Goal: Check status: Check status

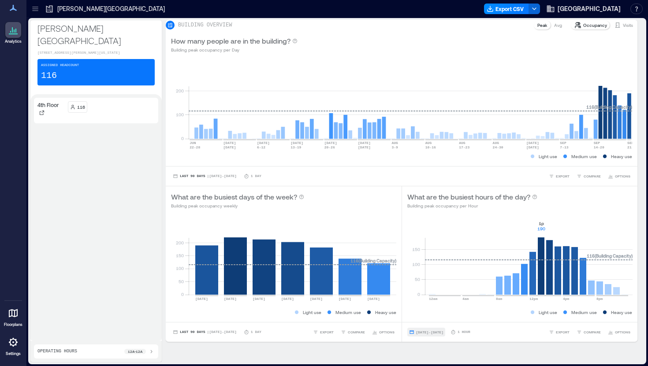
click at [428, 335] on span "[DATE] - [DATE]" at bounding box center [429, 333] width 27 height 4
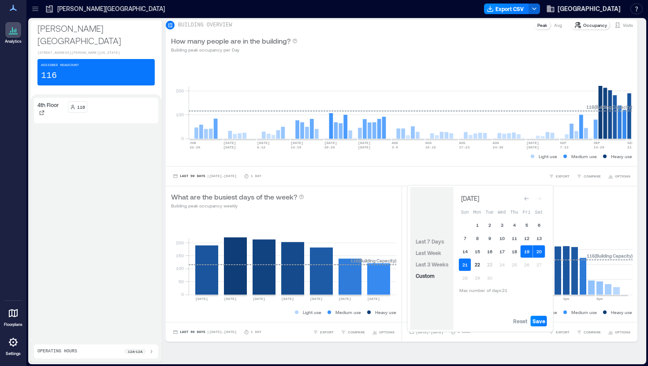
click at [477, 265] on button "22" at bounding box center [477, 265] width 12 height 12
click at [537, 322] on span "Save" at bounding box center [539, 321] width 13 height 7
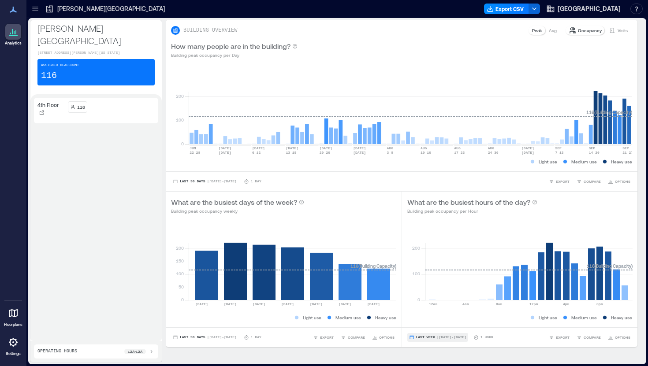
click at [429, 338] on span "Last Week" at bounding box center [425, 338] width 19 height 0
click at [425, 323] on span "Custom" at bounding box center [425, 321] width 19 height 6
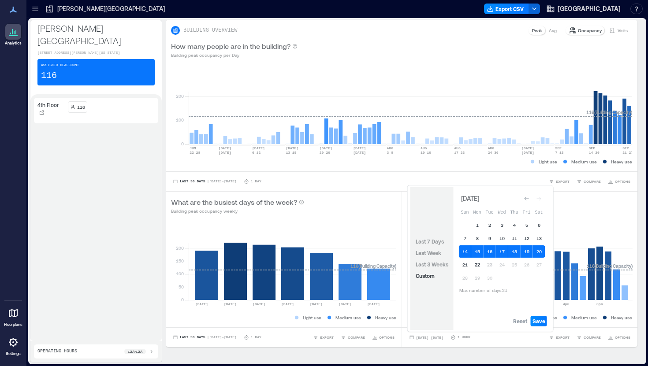
click at [479, 266] on button "22" at bounding box center [477, 265] width 12 height 12
click at [540, 322] on span "Save" at bounding box center [539, 321] width 13 height 7
